Goal: Connect with others: Participate in discussion

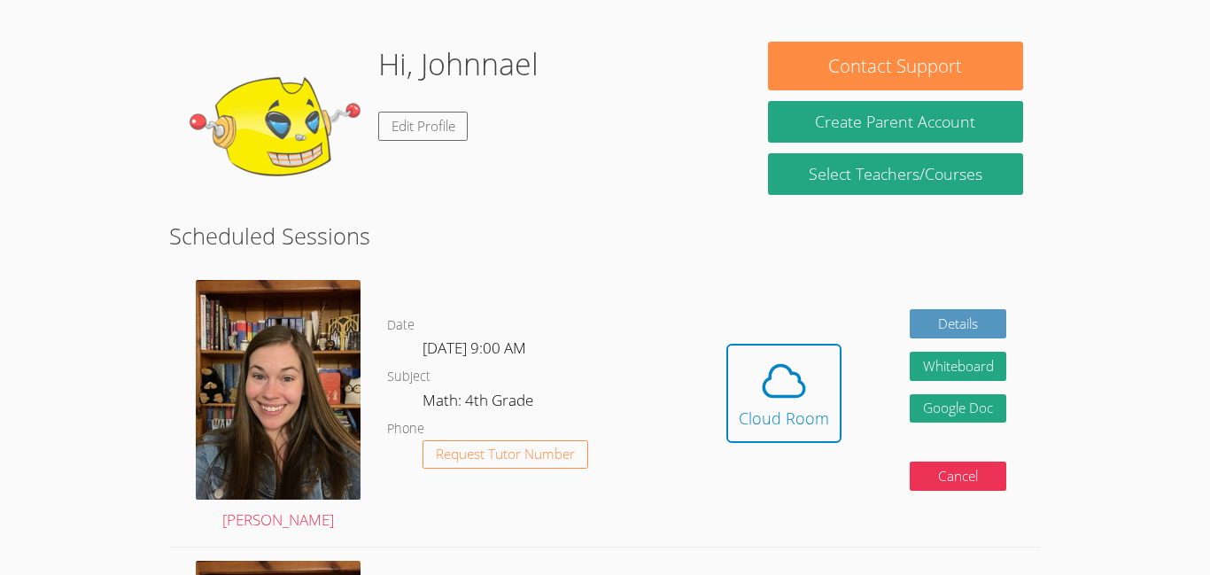
scroll to position [135, 0]
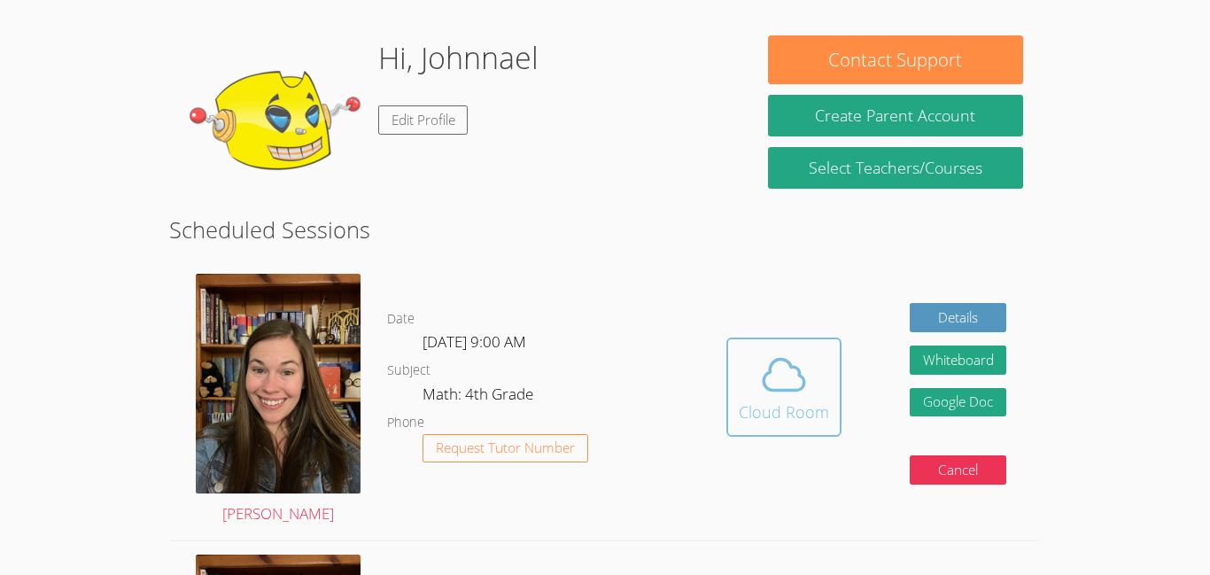
click at [781, 344] on button "Cloud Room" at bounding box center [783, 386] width 115 height 99
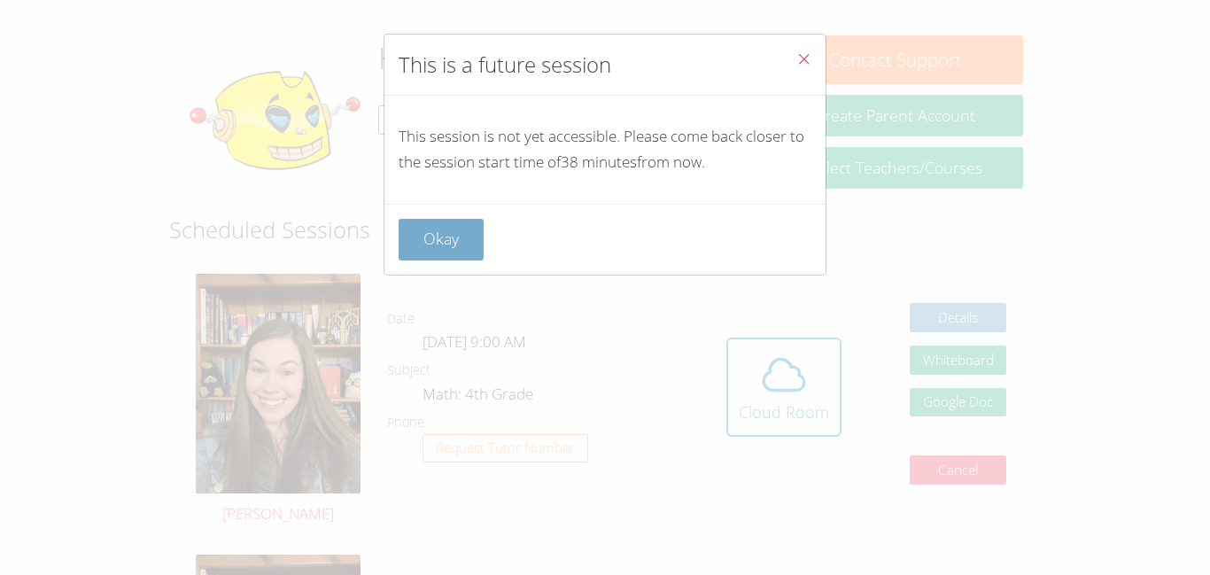
click at [469, 250] on button "Okay" at bounding box center [441, 240] width 85 height 42
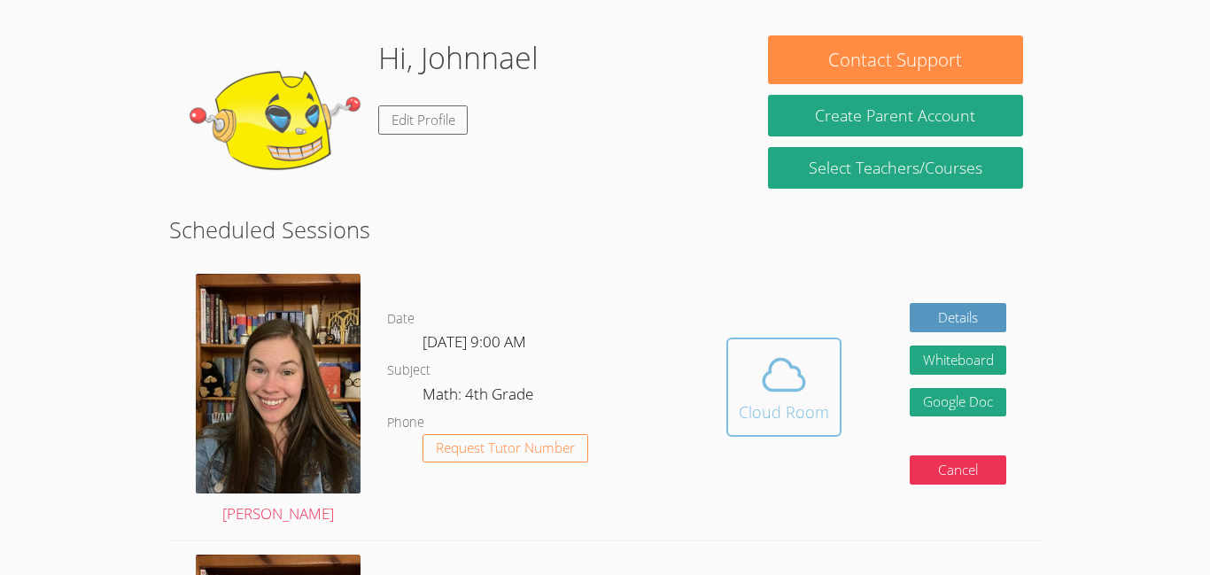
click at [759, 400] on div "Cloud Room" at bounding box center [784, 411] width 90 height 25
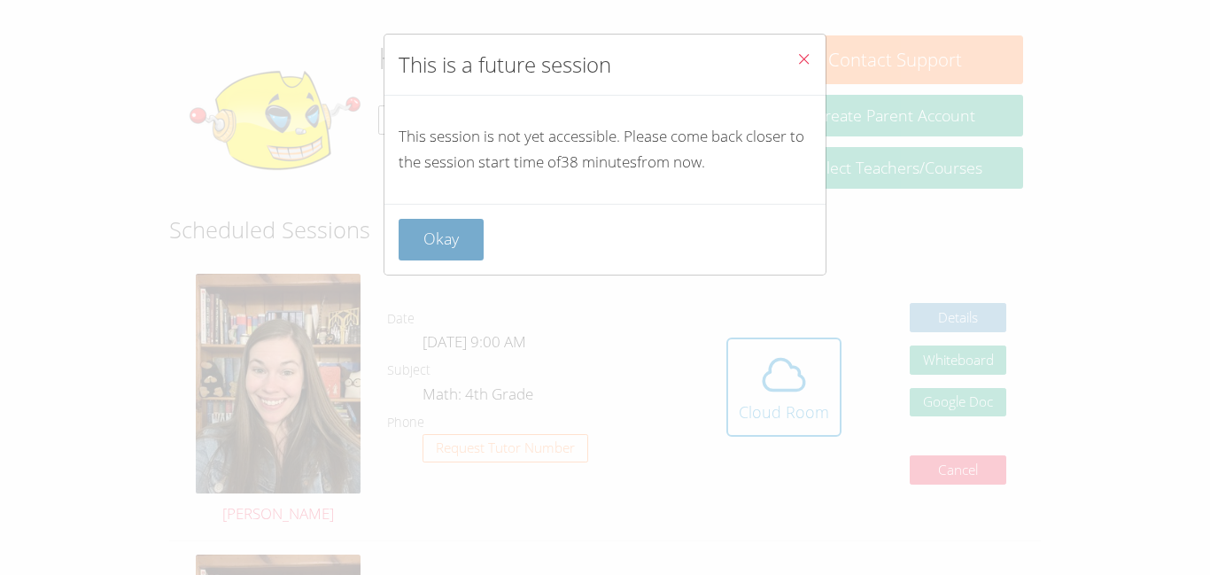
click at [438, 239] on button "Okay" at bounding box center [441, 240] width 85 height 42
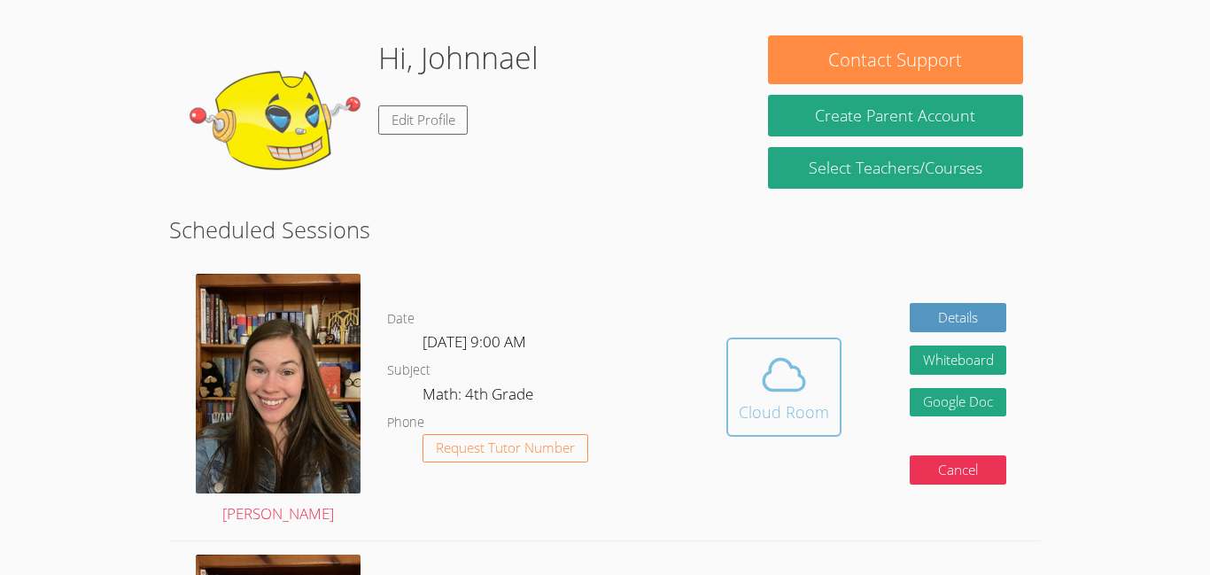
click at [827, 358] on button "Cloud Room" at bounding box center [783, 386] width 115 height 99
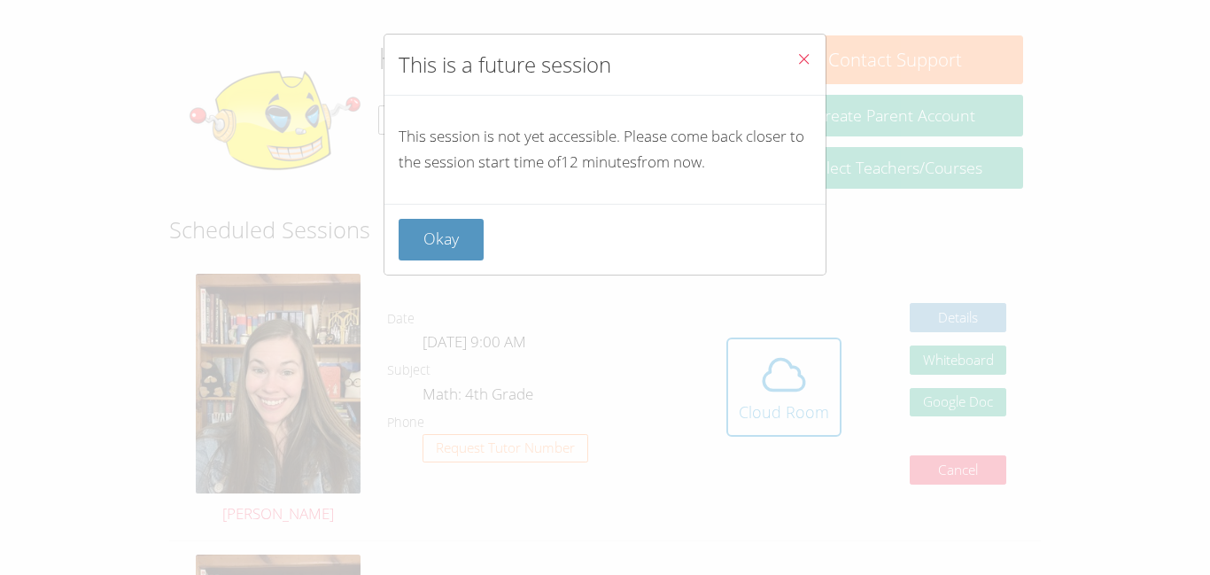
click at [803, 57] on icon "Close" at bounding box center [803, 58] width 15 height 15
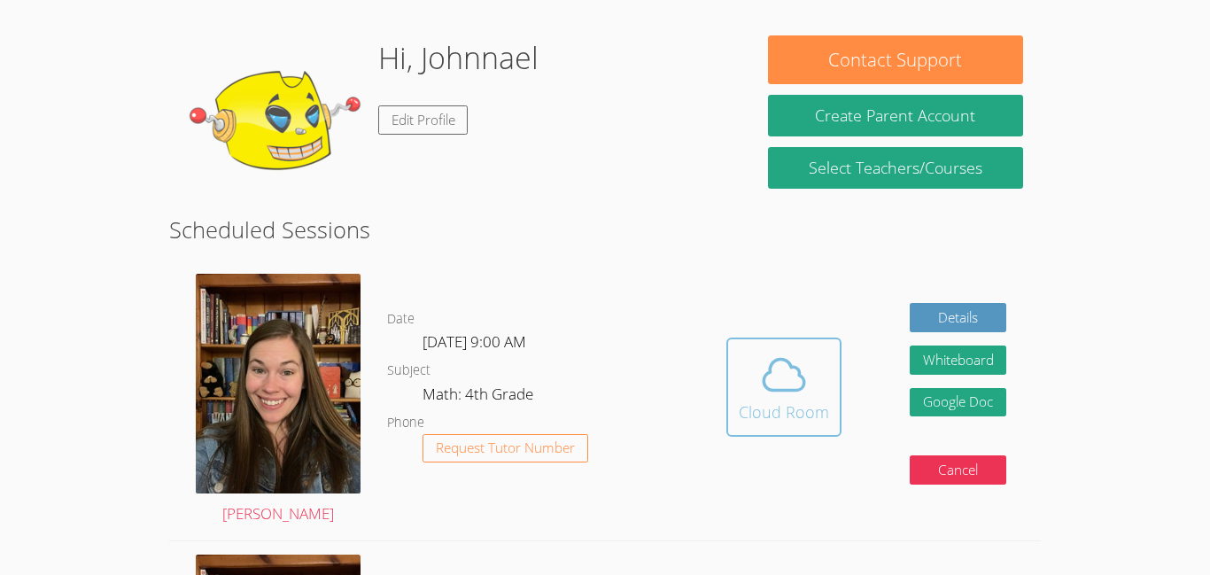
click at [753, 347] on button "Cloud Room" at bounding box center [783, 386] width 115 height 99
click at [761, 384] on icon at bounding box center [784, 375] width 50 height 50
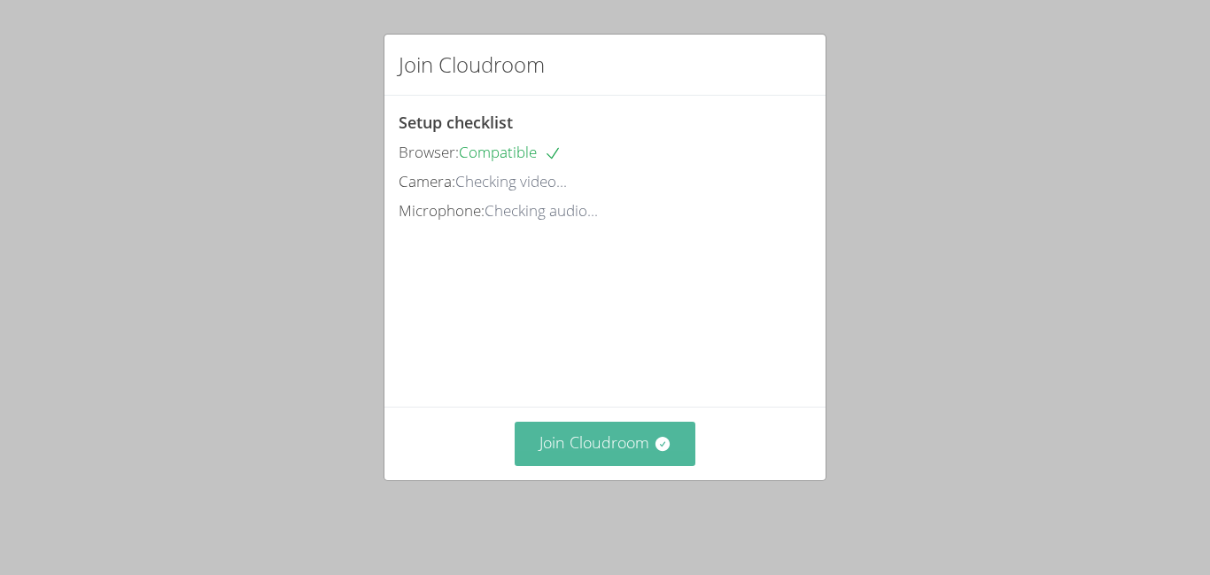
click at [609, 448] on button "Join Cloudroom" at bounding box center [606, 443] width 182 height 43
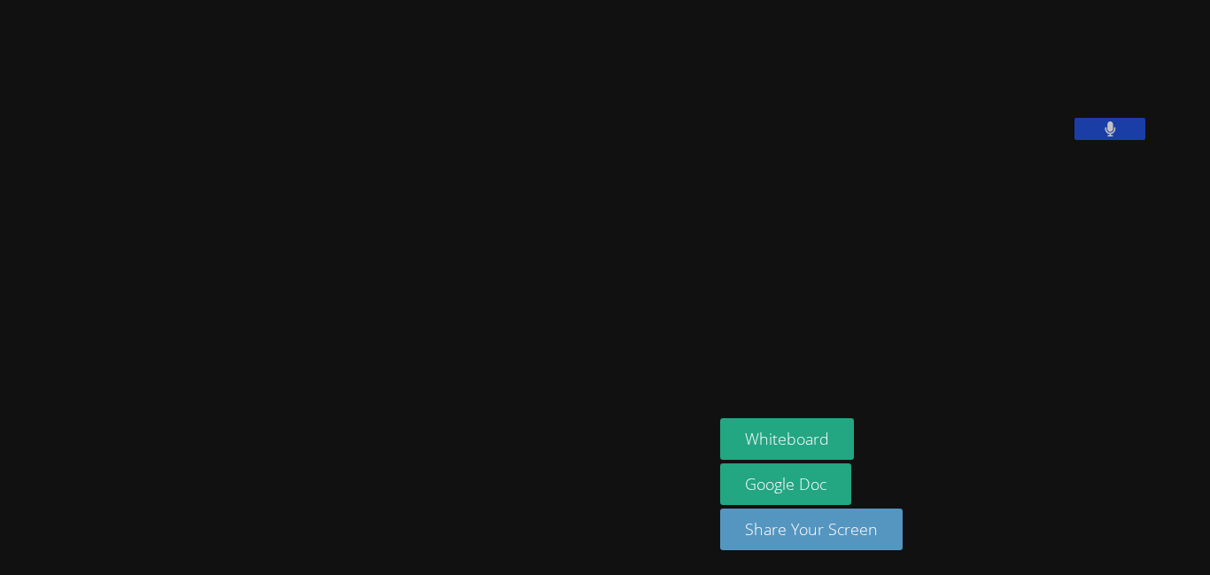
click at [311, 105] on video at bounding box center [357, 252] width 266 height 393
click at [322, 264] on video at bounding box center [357, 252] width 266 height 393
click at [818, 420] on button "Whiteboard" at bounding box center [787, 439] width 134 height 42
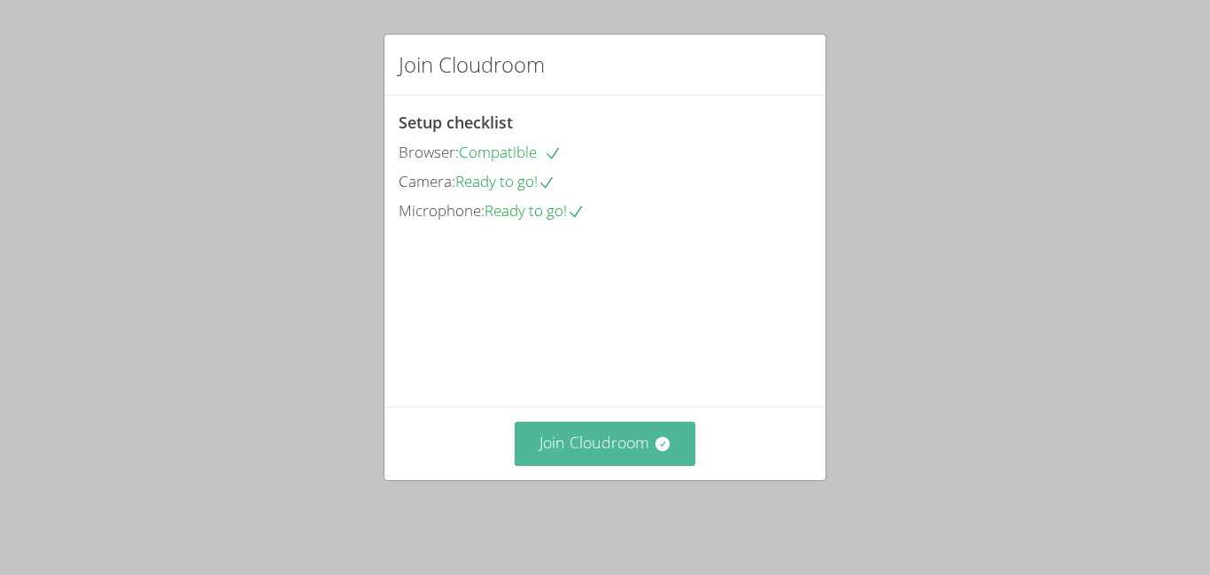
click at [632, 446] on button "Join Cloudroom" at bounding box center [606, 443] width 182 height 43
